Goal: Find specific page/section: Find specific page/section

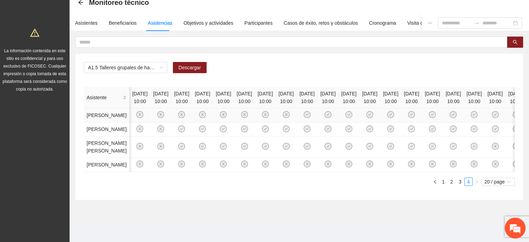
scroll to position [0, 1370]
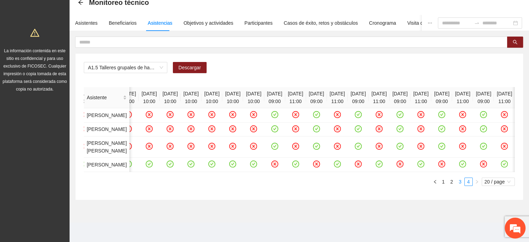
click at [460, 181] on link "3" at bounding box center [461, 182] width 8 height 8
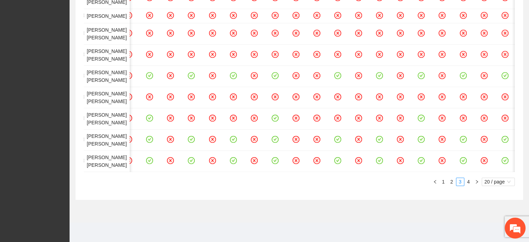
scroll to position [664, 0]
click at [468, 180] on link "4" at bounding box center [469, 182] width 8 height 8
click at [468, 183] on link "4" at bounding box center [469, 182] width 8 height 8
click at [460, 182] on link "3" at bounding box center [461, 182] width 8 height 8
click at [469, 183] on link "4" at bounding box center [469, 182] width 8 height 8
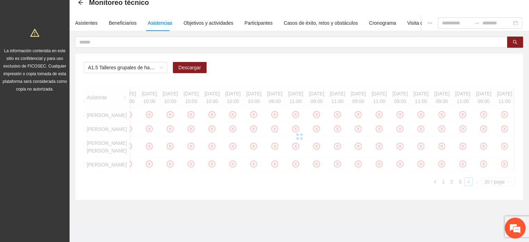
scroll to position [111, 0]
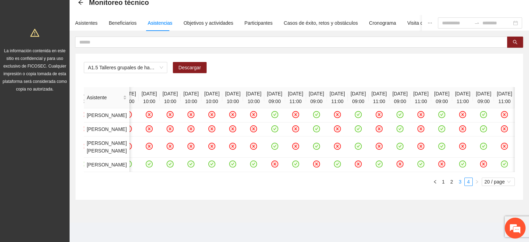
click at [460, 181] on link "3" at bounding box center [461, 182] width 8 height 8
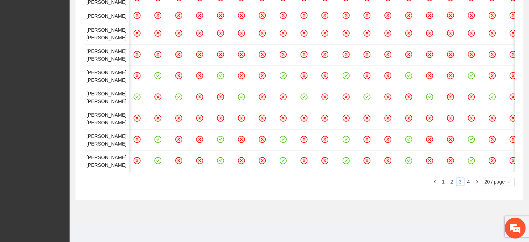
scroll to position [0, 2033]
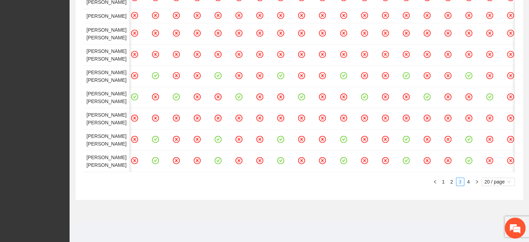
drag, startPoint x: 352, startPoint y: 190, endPoint x: 384, endPoint y: 192, distance: 32.0
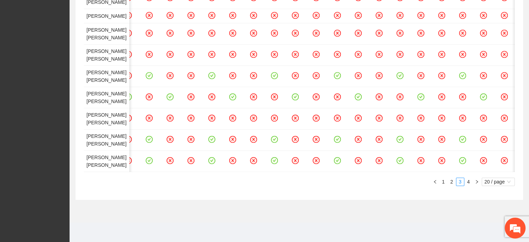
scroll to position [664, 0]
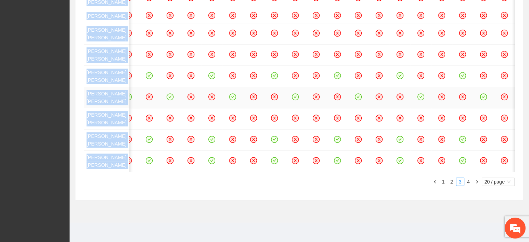
drag, startPoint x: 529, startPoint y: 197, endPoint x: 528, endPoint y: 130, distance: 66.1
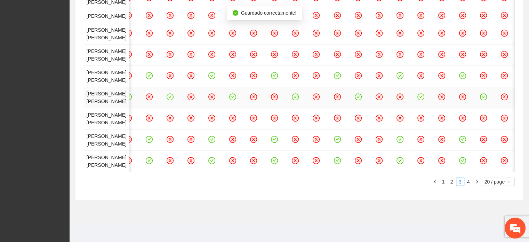
click at [5, 98] on icon "check-circle" at bounding box center [2, 96] width 3 height 2
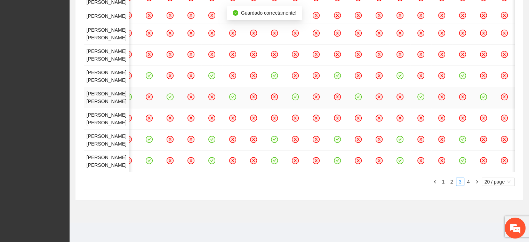
click at [6, 94] on icon "close-circle" at bounding box center [3, 97] width 6 height 6
click at [48, 100] on icon "check-circle" at bounding box center [45, 97] width 6 height 6
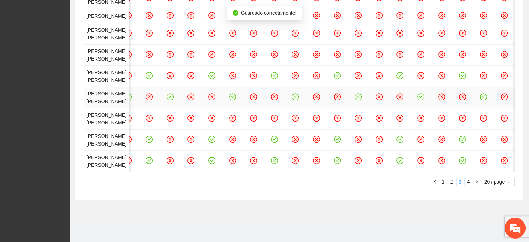
click at [89, 100] on icon "check-circle" at bounding box center [87, 97] width 6 height 6
click at [110, 100] on icon "check-circle" at bounding box center [107, 97] width 6 height 6
click at [6, 100] on icon "close-circle" at bounding box center [3, 97] width 6 height 6
